Goal: Navigation & Orientation: Find specific page/section

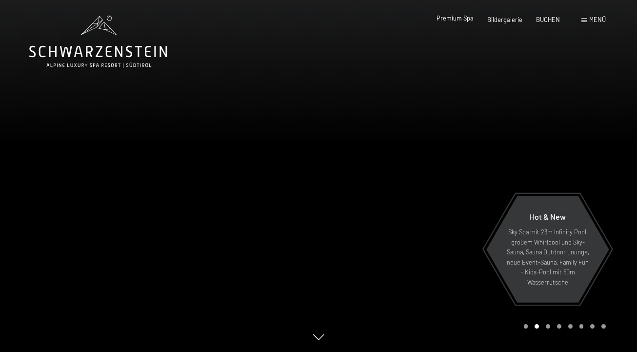
click at [456, 20] on span "Premium Spa" at bounding box center [454, 18] width 37 height 8
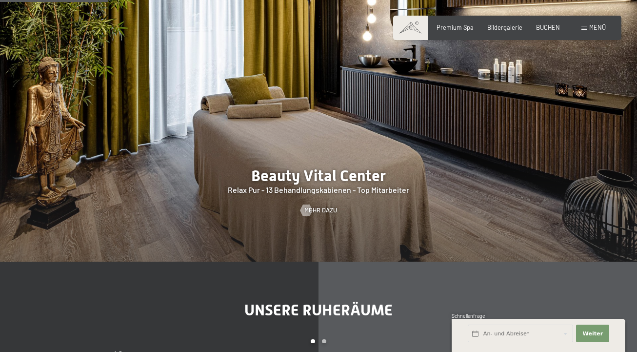
scroll to position [969, 0]
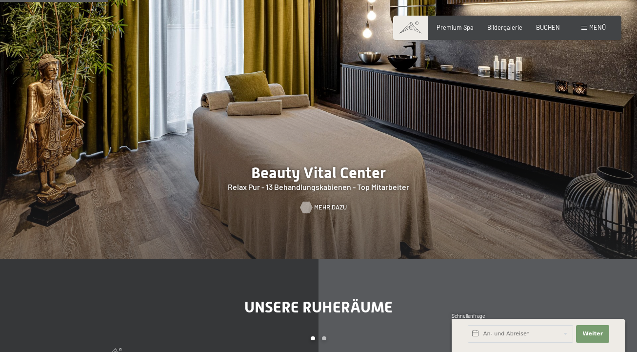
click at [322, 203] on span "Mehr dazu" at bounding box center [330, 207] width 33 height 9
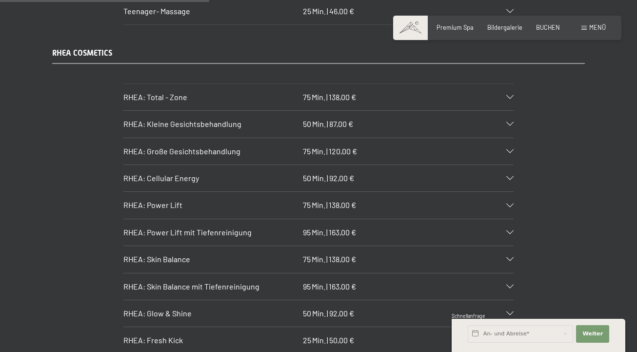
scroll to position [2037, 0]
click at [334, 118] on span "87,00 €" at bounding box center [341, 122] width 24 height 9
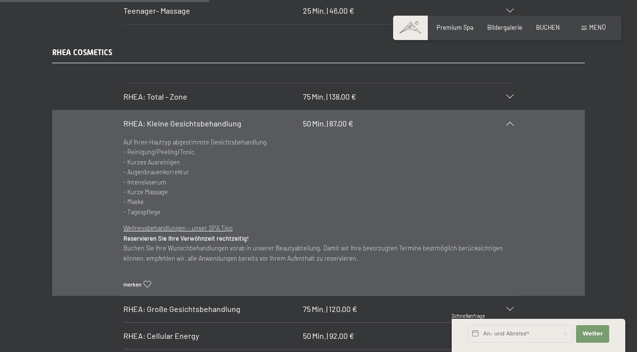
click at [334, 118] on span "87,00 €" at bounding box center [341, 122] width 24 height 9
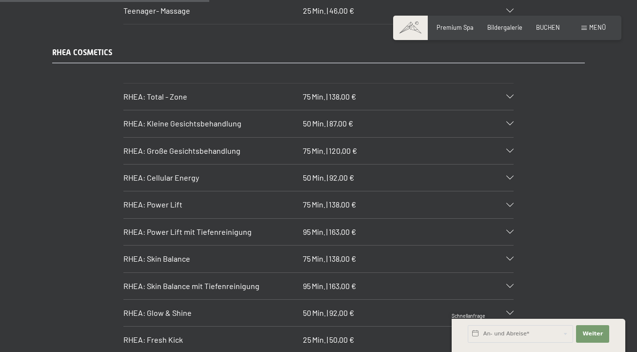
click at [323, 146] on span "Min." at bounding box center [319, 150] width 14 height 9
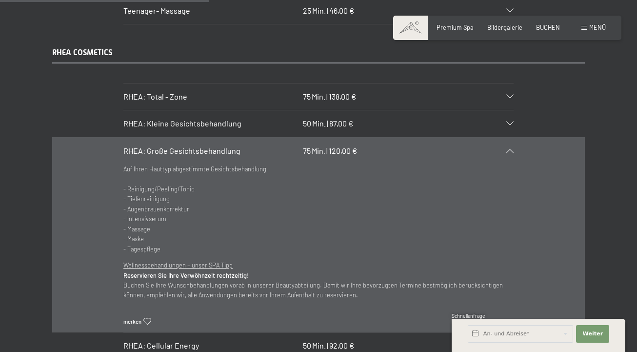
click at [323, 146] on span "Min." at bounding box center [319, 150] width 14 height 9
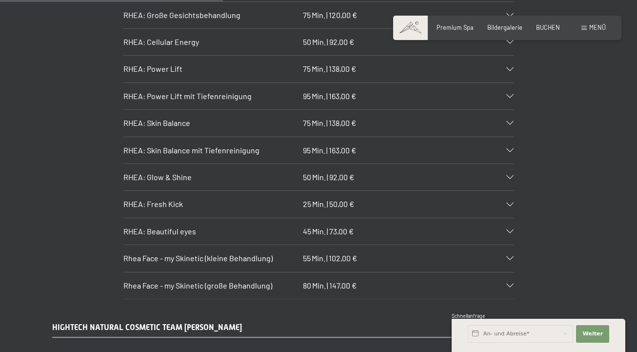
scroll to position [2185, 0]
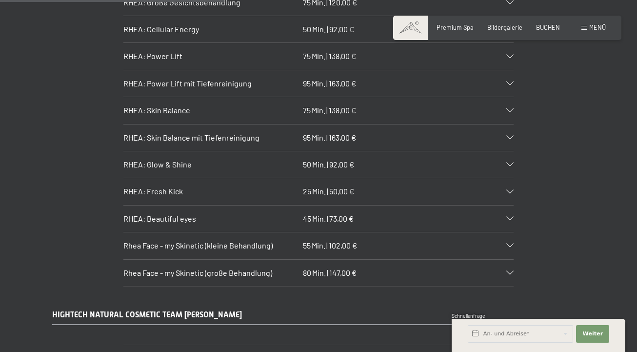
click at [294, 186] on h3 "RHEA: Fresh Kick" at bounding box center [211, 191] width 176 height 11
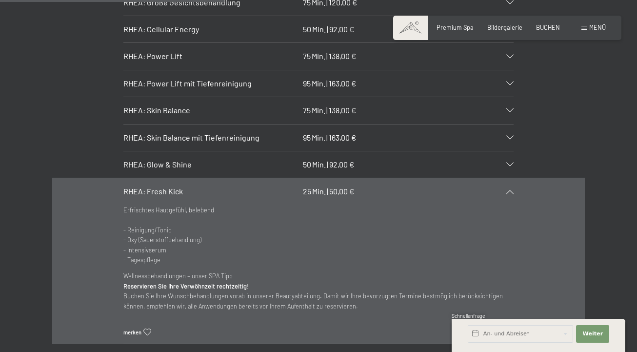
click at [294, 186] on h3 "RHEA: Fresh Kick" at bounding box center [211, 191] width 176 height 11
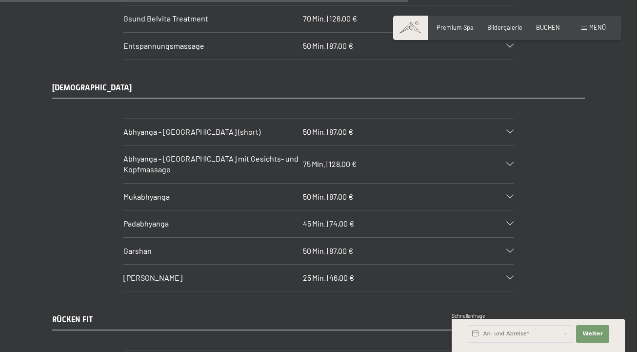
scroll to position [3974, 0]
click at [282, 201] on span "Einwilligung Marketing*" at bounding box center [264, 204] width 80 height 10
click at [219, 201] on input "Einwilligung Marketing*" at bounding box center [214, 204] width 10 height 10
checkbox input "false"
click at [287, 217] on h3 "Padabhyanga" at bounding box center [211, 222] width 176 height 11
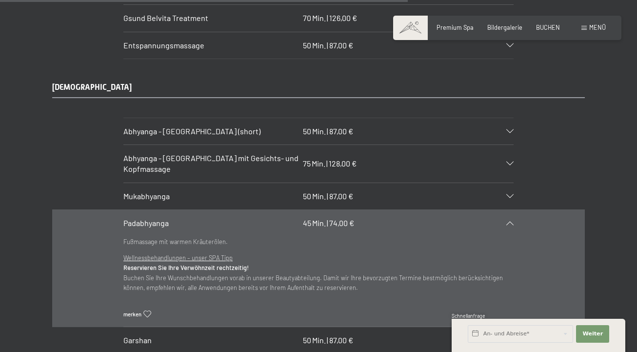
click at [289, 217] on h3 "Padabhyanga" at bounding box center [211, 222] width 176 height 11
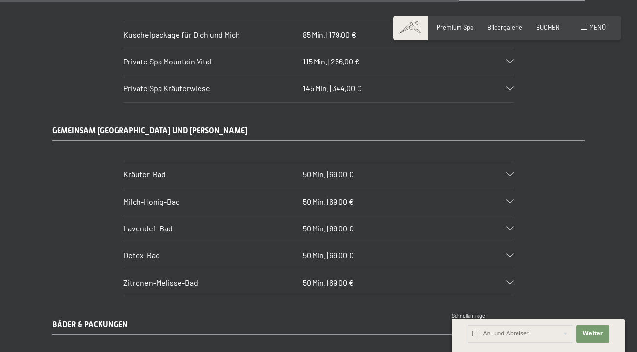
scroll to position [4470, 0]
click at [296, 168] on h3 "Kräuter-Bad" at bounding box center [211, 173] width 176 height 11
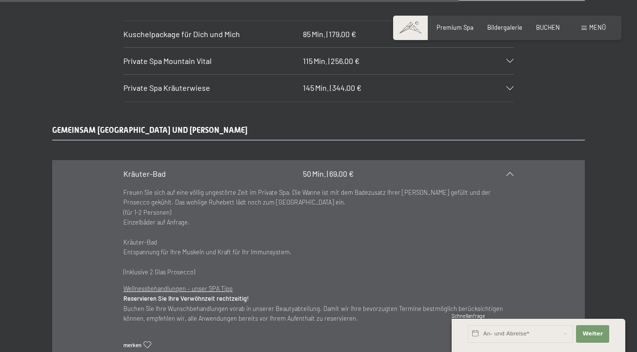
click at [296, 168] on h3 "Kräuter-Bad" at bounding box center [211, 173] width 176 height 11
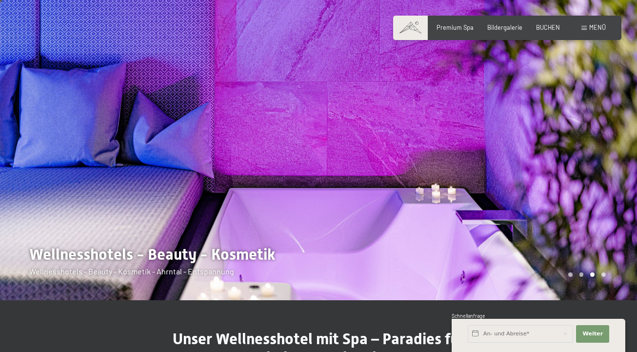
scroll to position [14, 0]
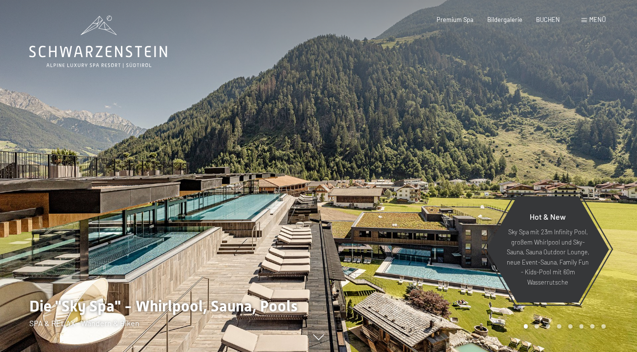
click at [592, 19] on span "Menü" at bounding box center [597, 20] width 17 height 8
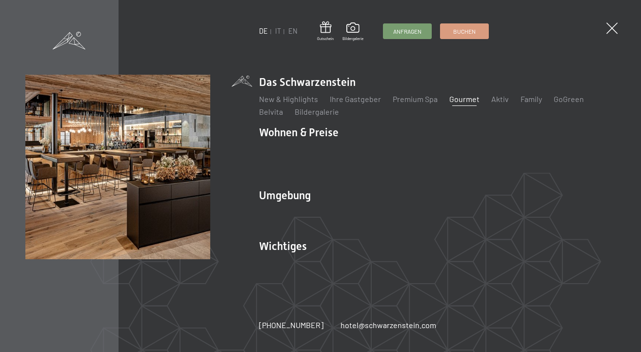
drag, startPoint x: 489, startPoint y: 107, endPoint x: 457, endPoint y: 108, distance: 31.7
click at [457, 103] on link "Gourmet" at bounding box center [464, 98] width 30 height 9
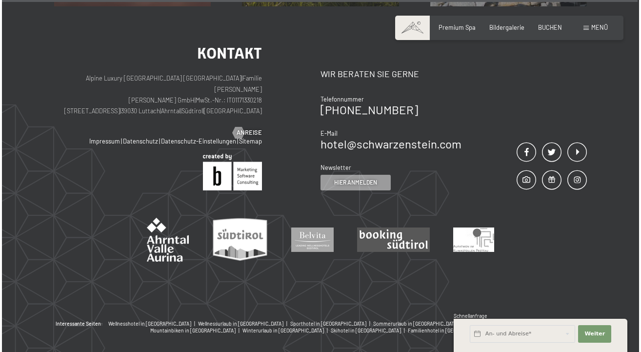
scroll to position [2579, 0]
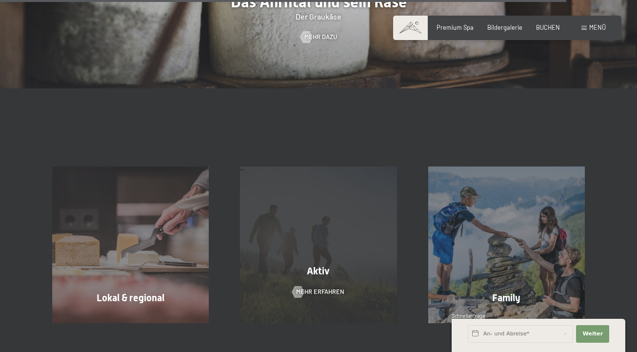
click at [586, 29] on span at bounding box center [583, 28] width 5 height 4
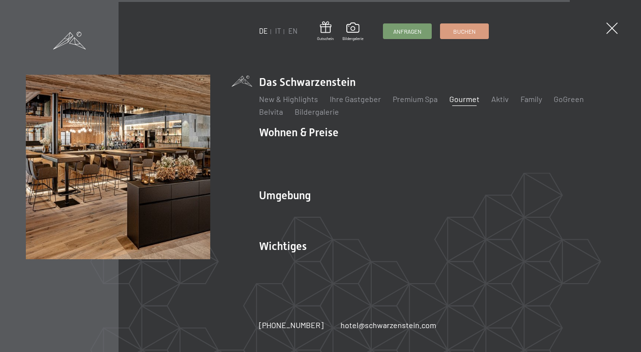
click at [378, 117] on ul "New & Highlights Ihre Gastgeber Premium Spa Gourmet Aktiv Wochenprogramm Bilder…" at bounding box center [437, 105] width 356 height 23
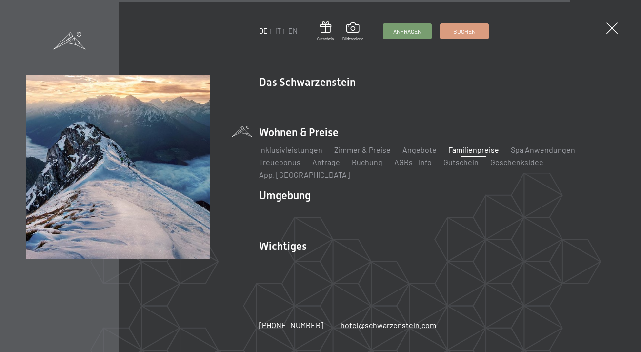
click at [413, 188] on li "Umgebung Das Ahrntal Ski & Winter Skifahren Skischule Wandern & Sommer Wandern …" at bounding box center [437, 209] width 356 height 42
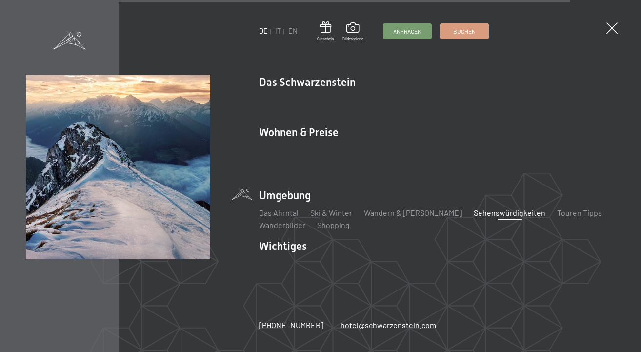
click at [473, 208] on link "Sehenswürdigkeiten" at bounding box center [509, 212] width 72 height 9
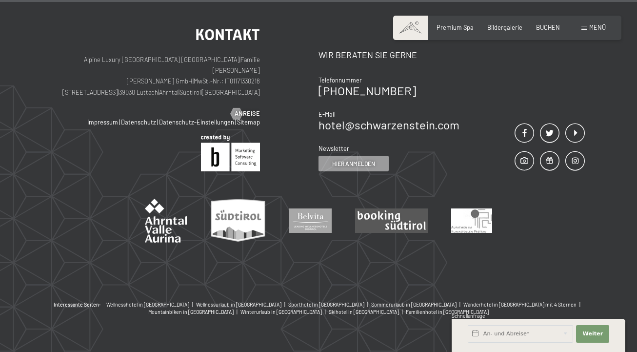
scroll to position [2326, 0]
click at [500, 28] on span "Bildergalerie" at bounding box center [504, 26] width 35 height 8
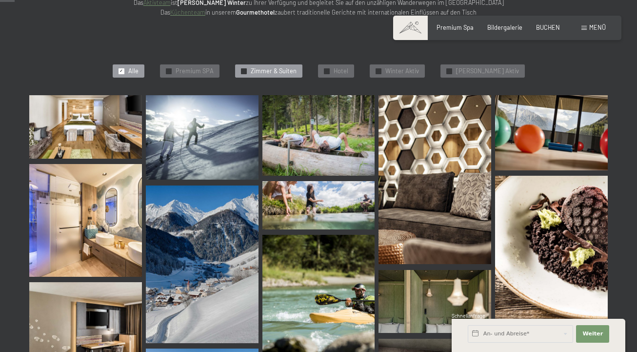
click at [277, 70] on span "Zimmer & Suiten" at bounding box center [274, 71] width 46 height 9
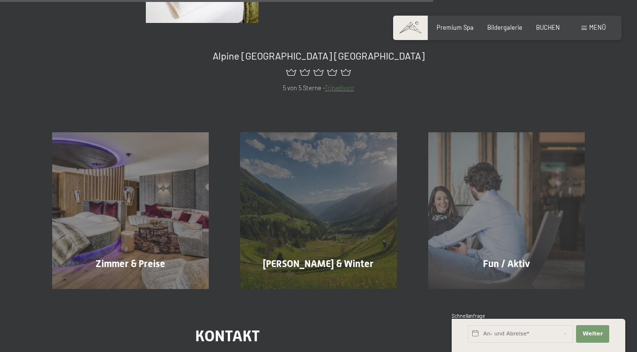
scroll to position [662, 0]
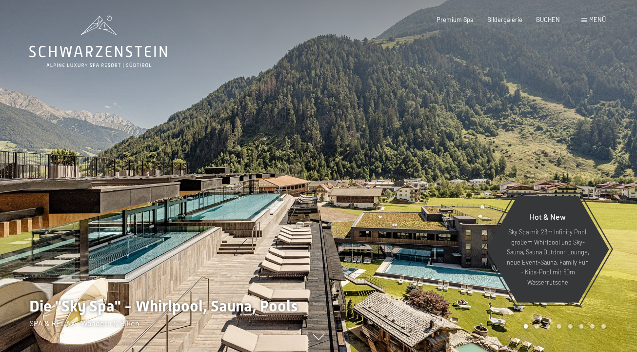
click at [587, 21] on div "Menü" at bounding box center [593, 20] width 24 height 9
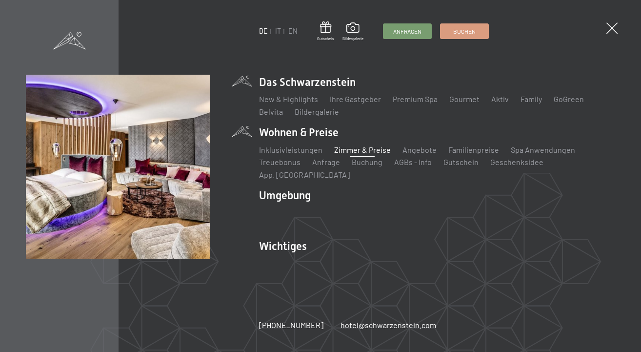
click at [346, 154] on link "Zimmer & Preise" at bounding box center [362, 149] width 57 height 9
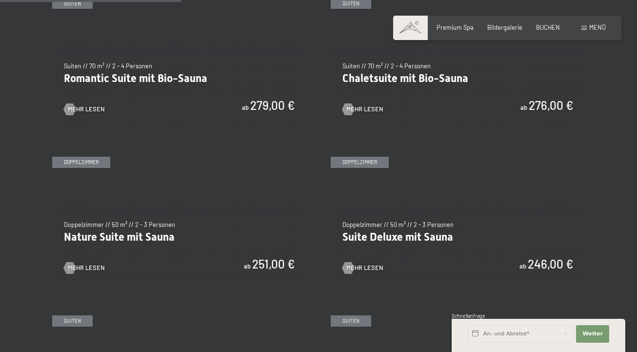
scroll to position [696, 0]
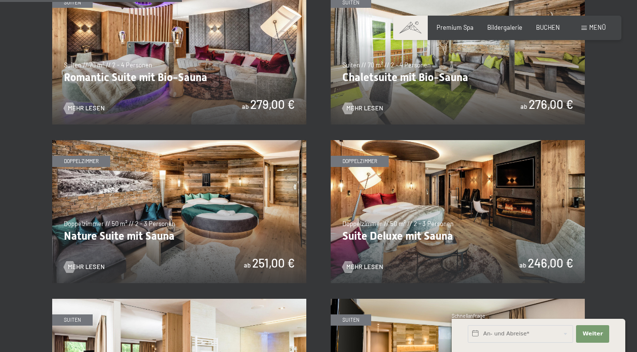
click at [393, 214] on img at bounding box center [458, 211] width 254 height 143
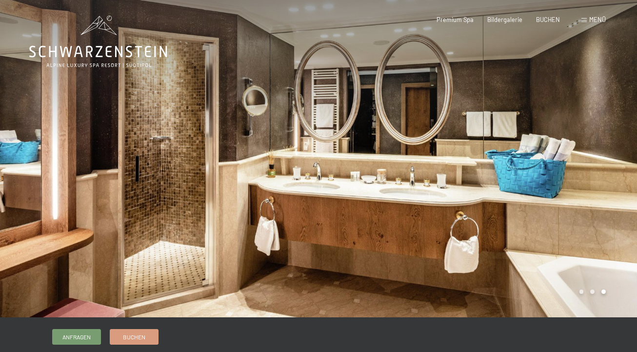
click at [576, 154] on div at bounding box center [477, 158] width 318 height 317
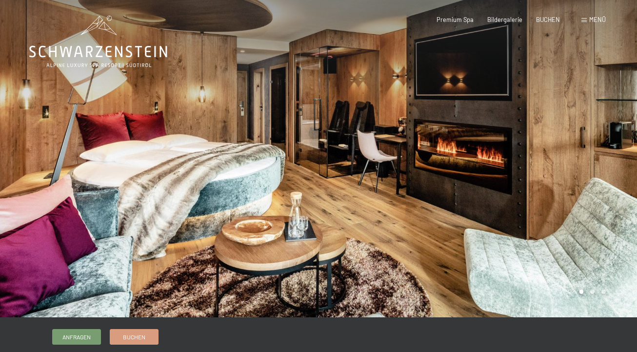
click at [576, 154] on div at bounding box center [477, 158] width 318 height 317
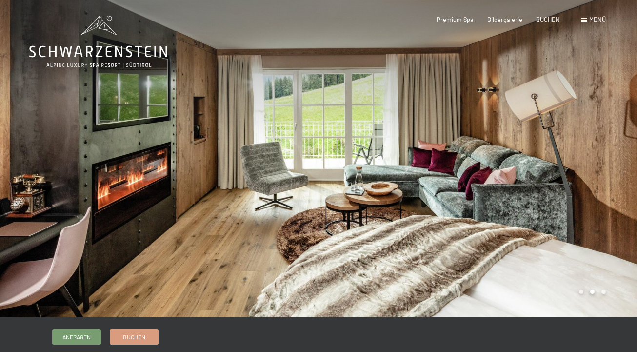
click at [576, 154] on div at bounding box center [477, 158] width 318 height 317
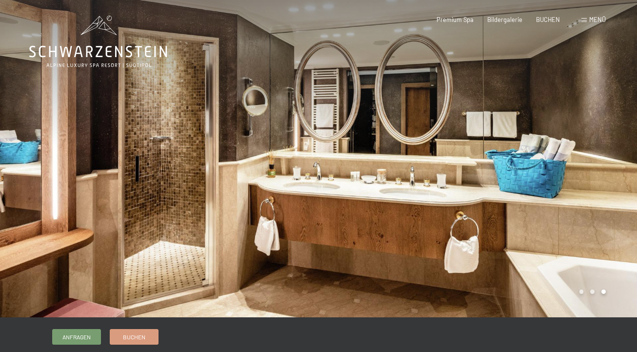
click at [576, 154] on div at bounding box center [477, 158] width 318 height 317
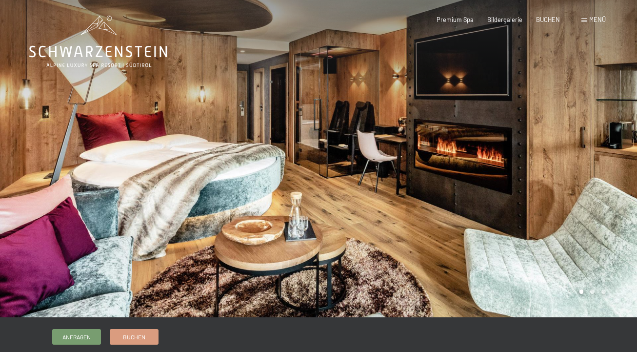
click at [576, 154] on div at bounding box center [477, 158] width 318 height 317
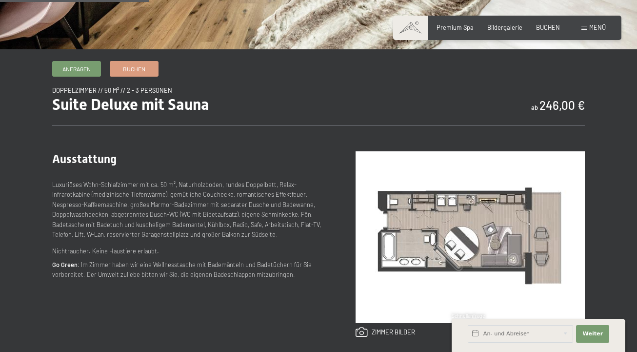
scroll to position [298, 0]
